Goal: Task Accomplishment & Management: Manage account settings

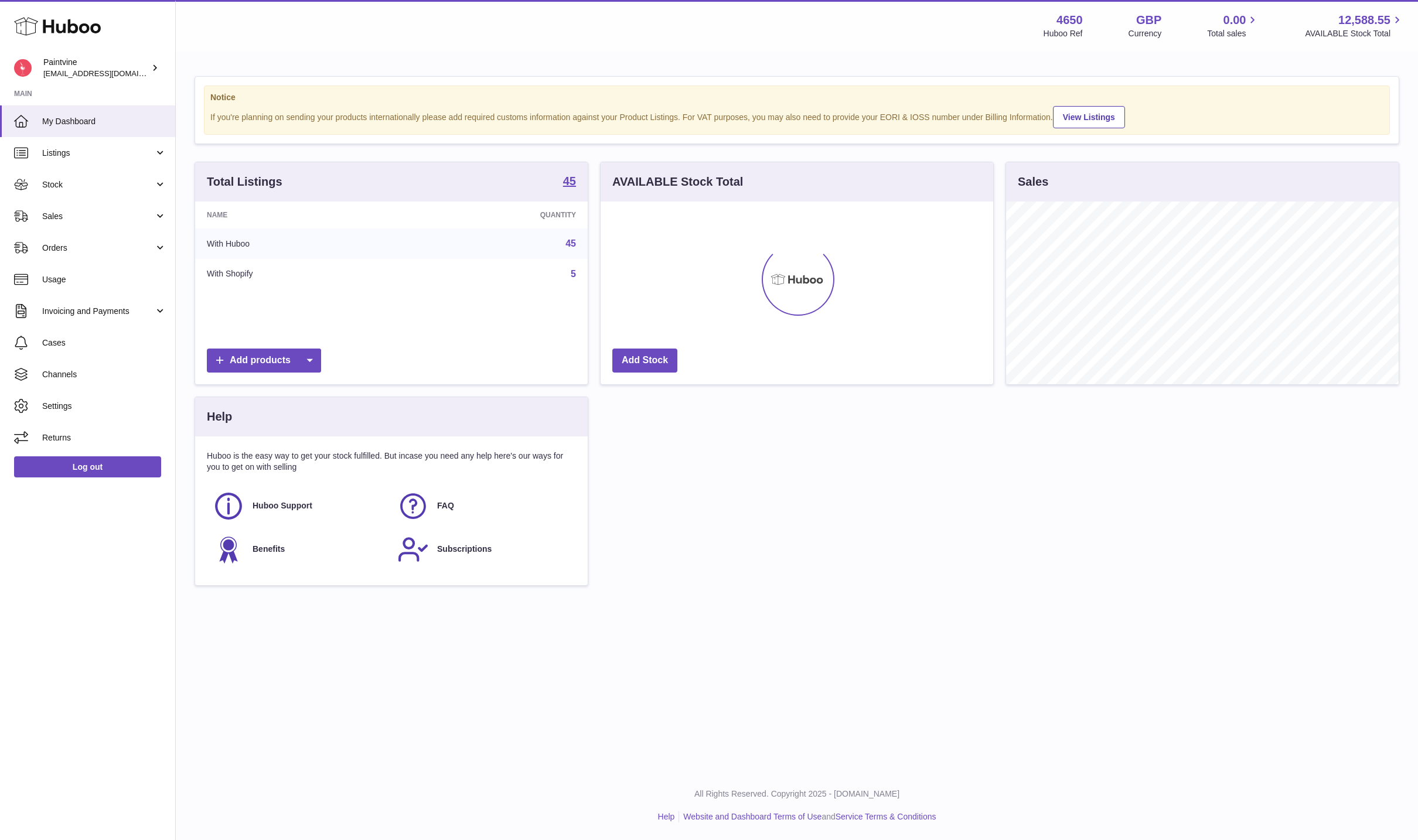
scroll to position [183, 392]
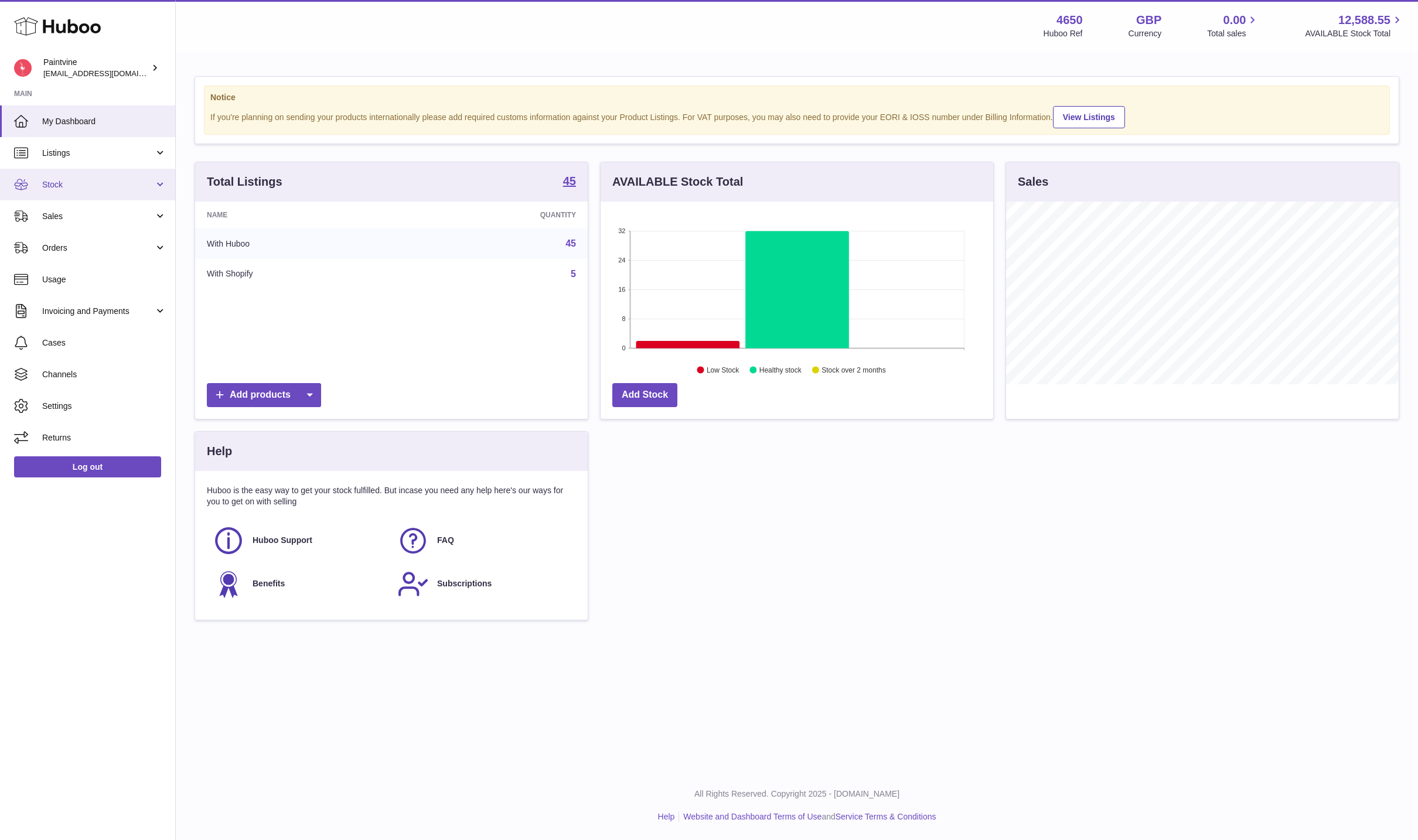
click at [77, 194] on link "Stock" at bounding box center [87, 184] width 175 height 32
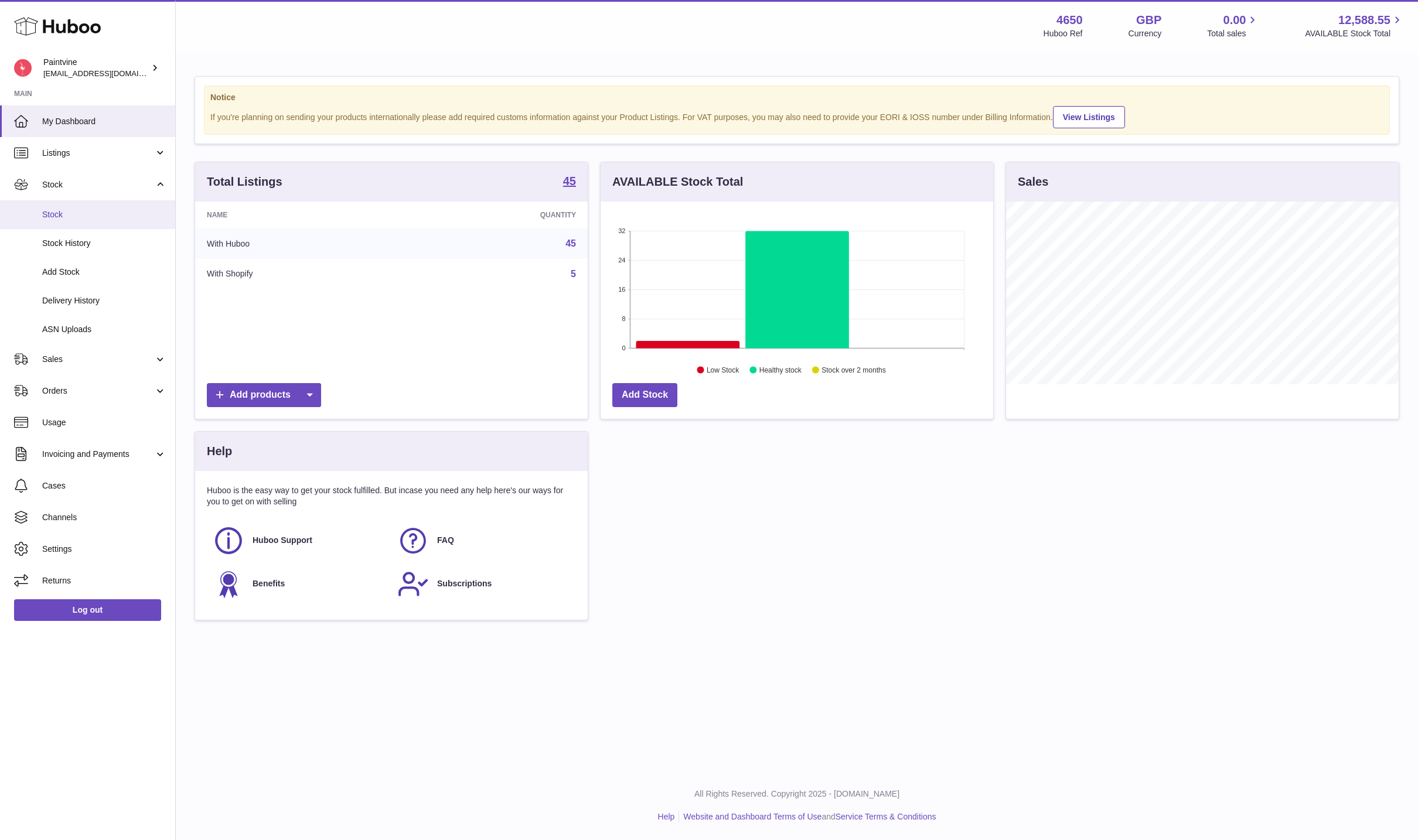
click at [80, 220] on link "Stock" at bounding box center [87, 215] width 175 height 29
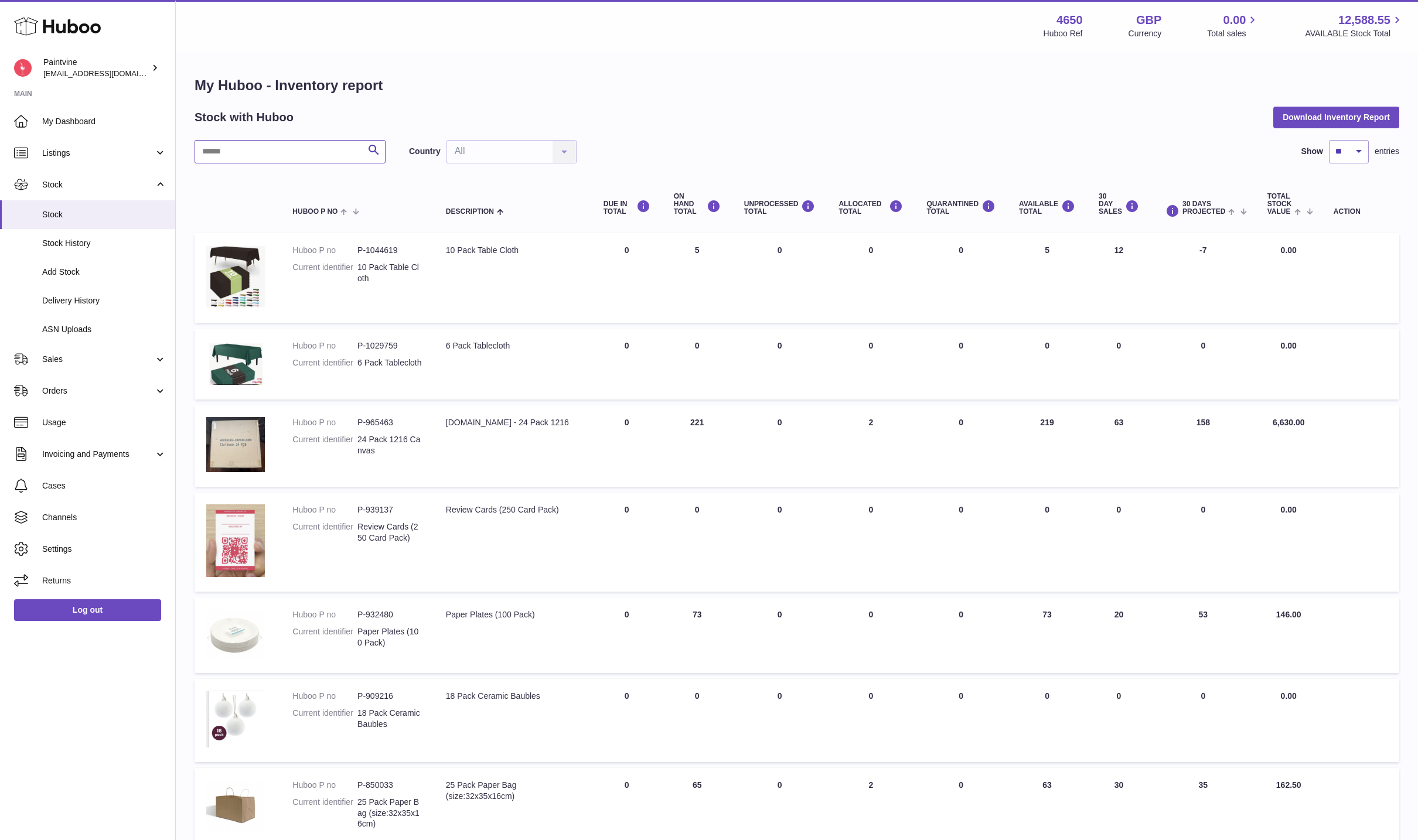
click at [243, 153] on input "text" at bounding box center [290, 152] width 191 height 24
drag, startPoint x: 531, startPoint y: 426, endPoint x: 443, endPoint y: 421, distance: 88.1
click at [442, 421] on td "Description [DOMAIN_NAME] - 24 Pack 1216" at bounding box center [513, 446] width 158 height 82
copy div "[DOMAIN_NAME]"
click at [632, 159] on div "Search Country All All No elements found. Consider changing the search query. L…" at bounding box center [797, 152] width 1205 height 24
